Goal: Information Seeking & Learning: Learn about a topic

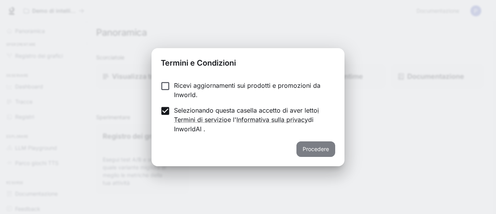
click at [299, 144] on button "Procedere" at bounding box center [315, 149] width 39 height 16
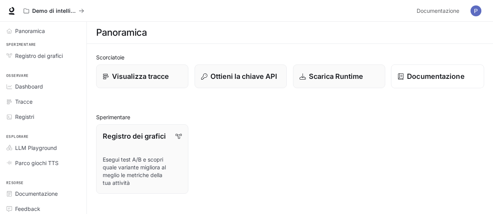
click at [397, 77] on link "Documentazione" at bounding box center [437, 76] width 93 height 24
click at [125, 78] on font "Visualizza tracce" at bounding box center [140, 76] width 57 height 8
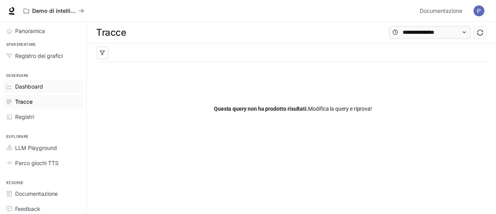
click at [26, 83] on font "Dashboard" at bounding box center [29, 86] width 28 height 7
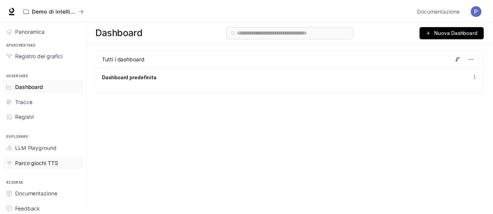
scroll to position [17, 0]
